Goal: Navigation & Orientation: Locate item on page

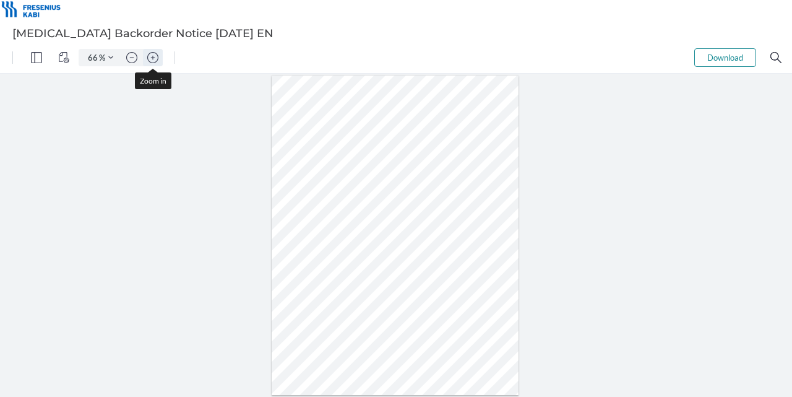
click at [154, 54] on img "Zoom in" at bounding box center [152, 57] width 11 height 11
click at [155, 54] on img "Zoom in" at bounding box center [152, 57] width 11 height 11
click at [156, 54] on img "Zoom in" at bounding box center [152, 57] width 11 height 11
click at [157, 54] on img "Zoom in" at bounding box center [152, 57] width 11 height 11
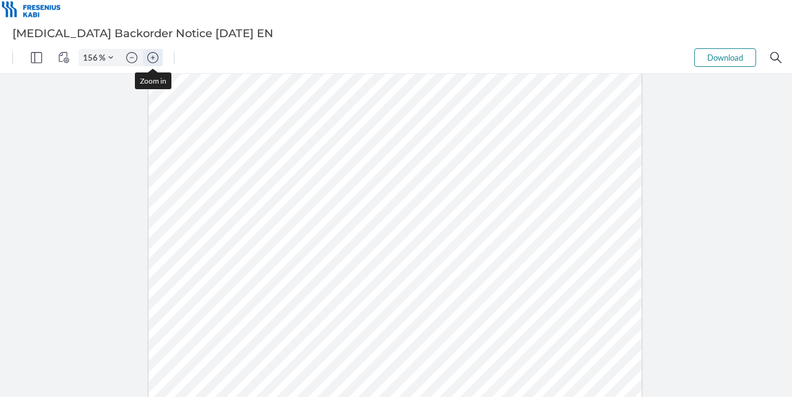
scroll to position [201, 0]
click at [157, 54] on img "Zoom in" at bounding box center [152, 57] width 11 height 11
type input "206"
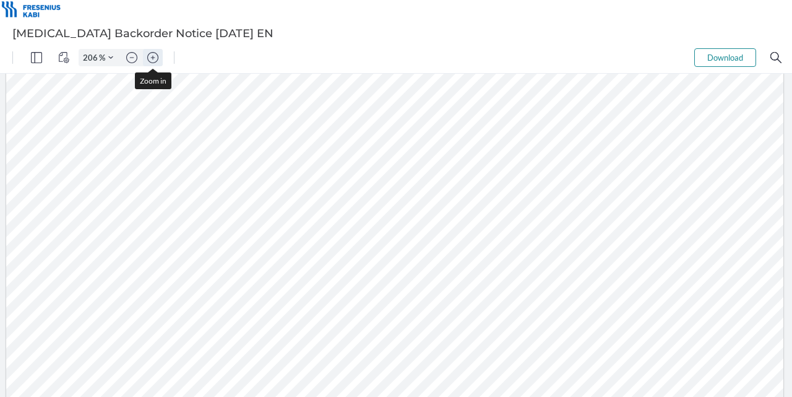
scroll to position [312, 2]
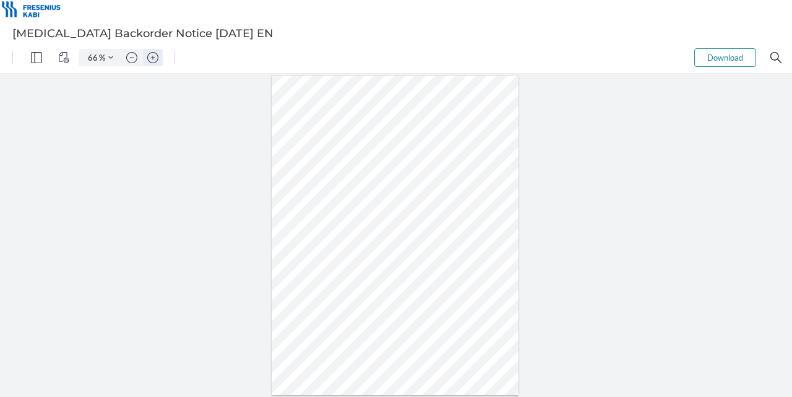
click at [154, 63] on img "Zoom in" at bounding box center [152, 57] width 11 height 11
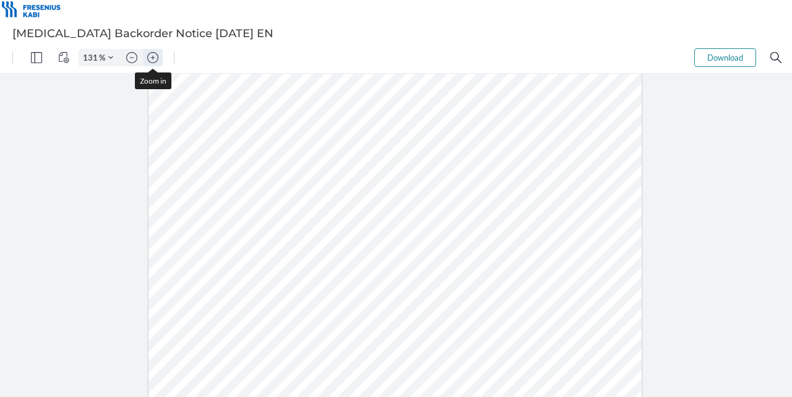
click at [154, 63] on img "Zoom in" at bounding box center [152, 57] width 11 height 11
type input "156"
